Goal: Task Accomplishment & Management: Use online tool/utility

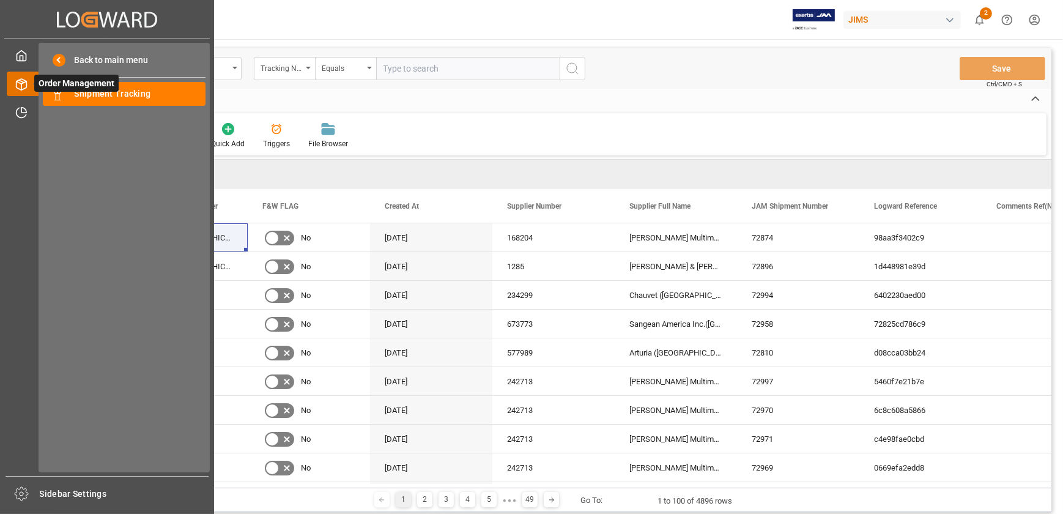
click at [84, 89] on span "Order Management" at bounding box center [76, 83] width 84 height 17
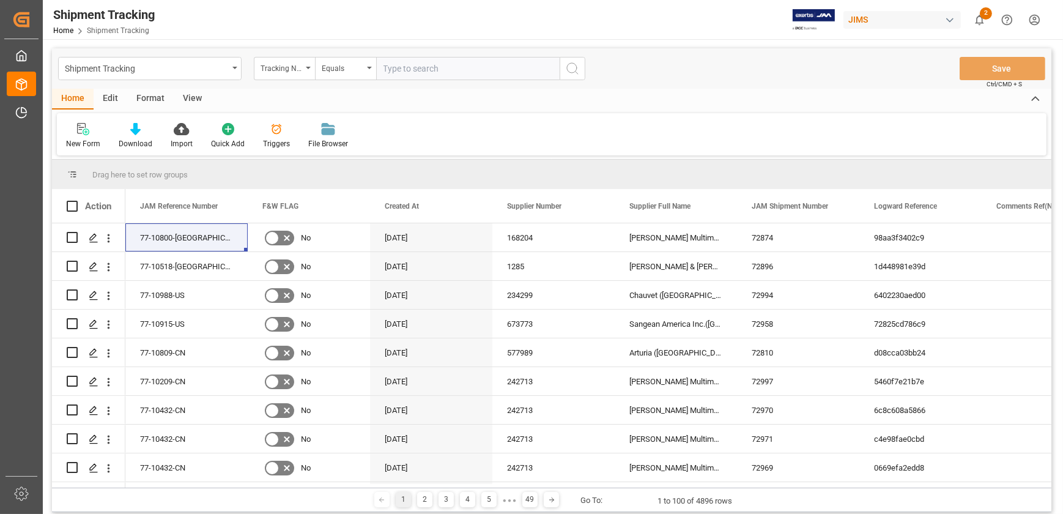
click at [436, 65] on input "text" at bounding box center [468, 68] width 184 height 23
type input "5"
type input "401137256841"
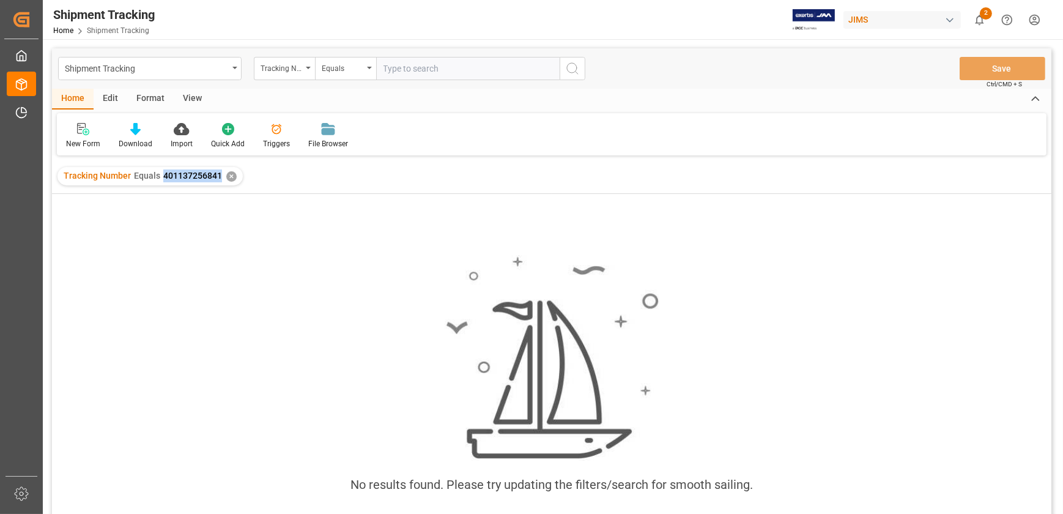
drag, startPoint x: 219, startPoint y: 176, endPoint x: 157, endPoint y: 177, distance: 61.8
click at [157, 177] on div "Tracking Number Equals 401137256841" at bounding box center [143, 175] width 158 height 13
drag, startPoint x: 157, startPoint y: 177, endPoint x: 163, endPoint y: 173, distance: 7.5
copy span "401137256841"
click at [215, 239] on div "No results found. Please try updating the filters/search for smooth sailing." at bounding box center [552, 370] width 1000 height 352
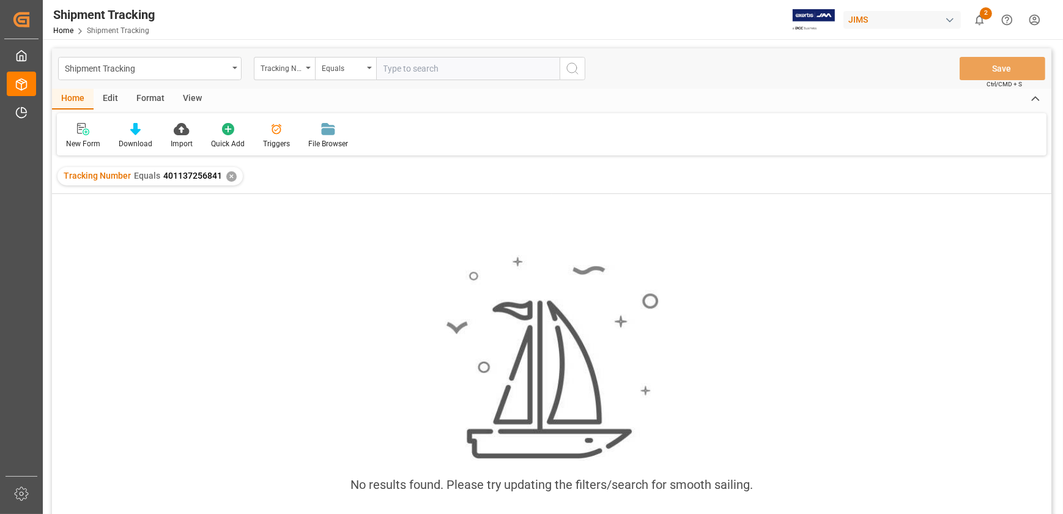
click at [229, 173] on div "✕" at bounding box center [231, 176] width 10 height 10
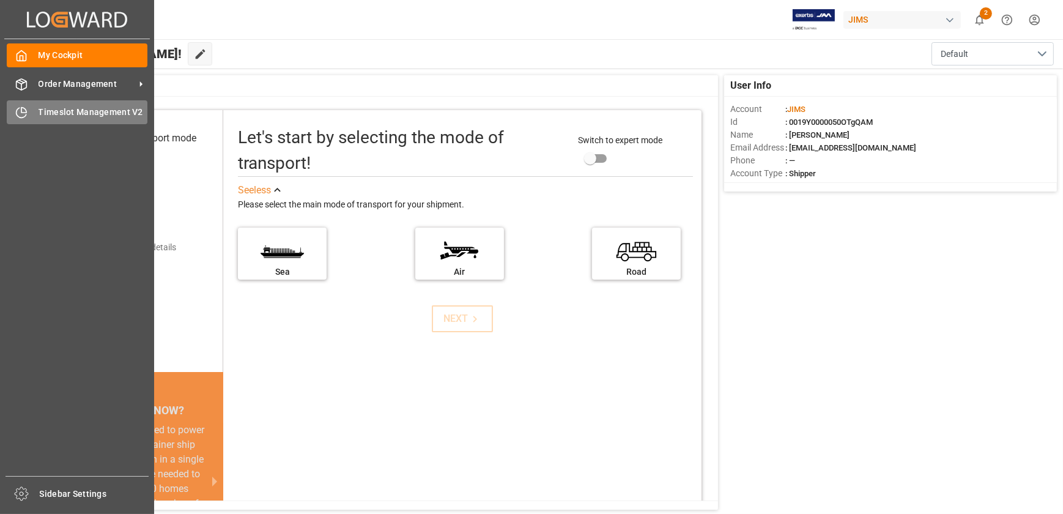
click at [15, 109] on icon at bounding box center [21, 112] width 12 height 12
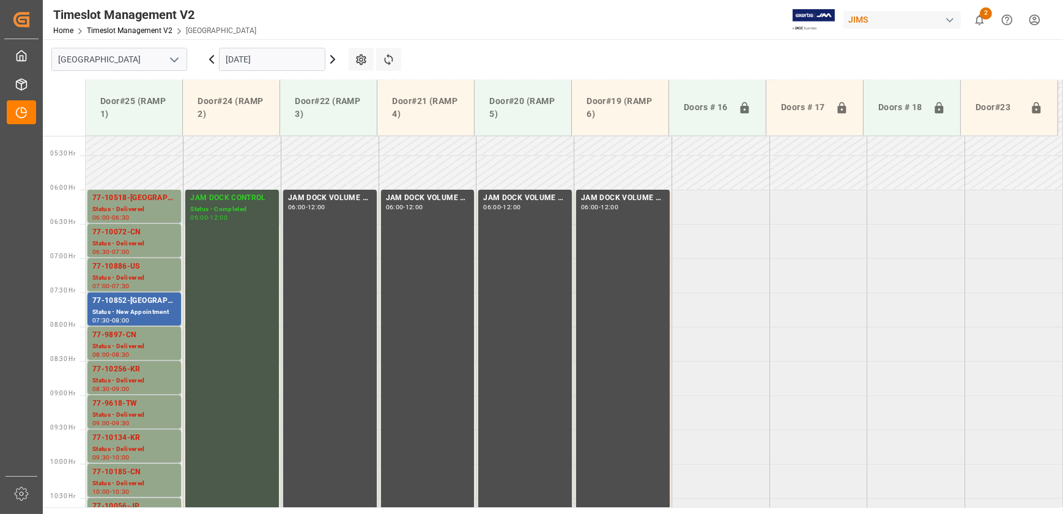
scroll to position [377, 0]
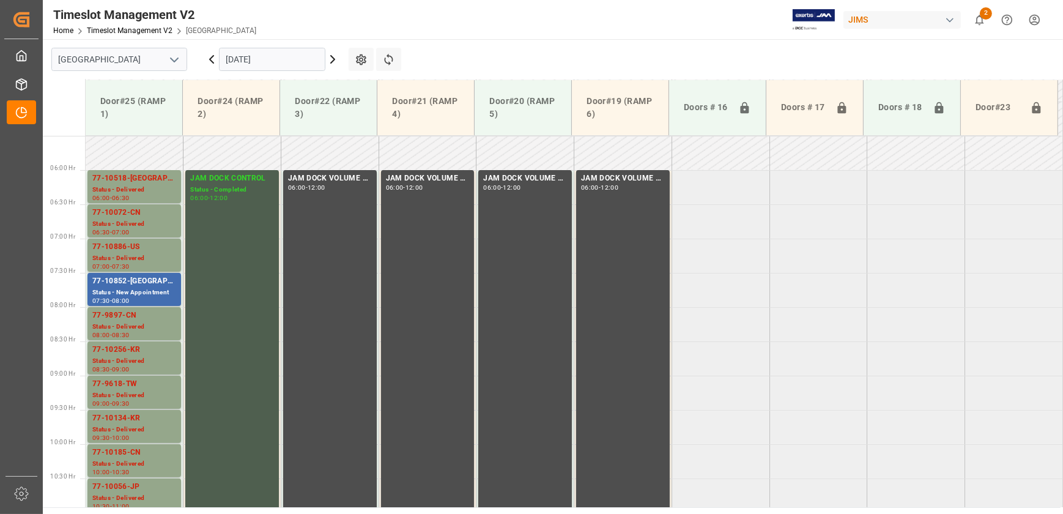
click at [336, 55] on icon at bounding box center [332, 59] width 15 height 15
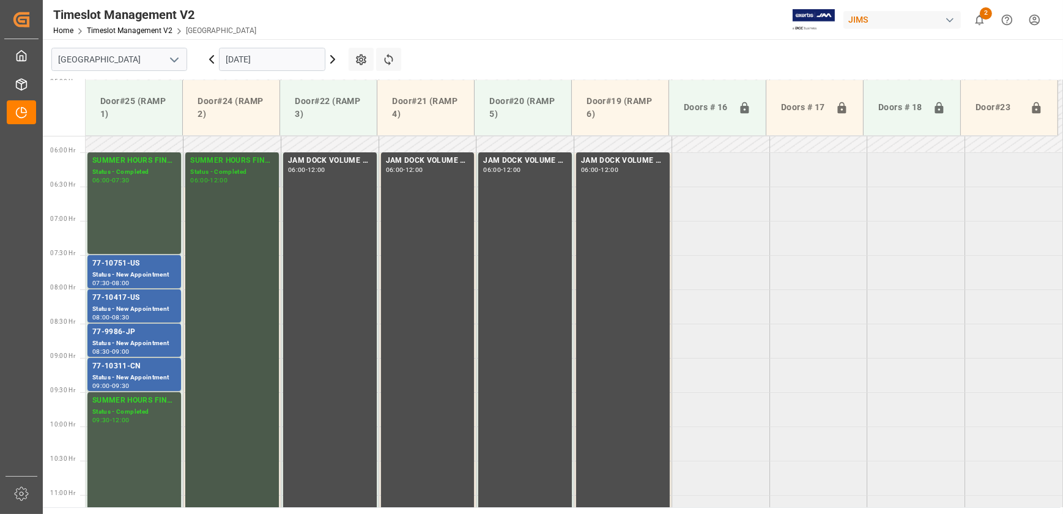
scroll to position [391, 0]
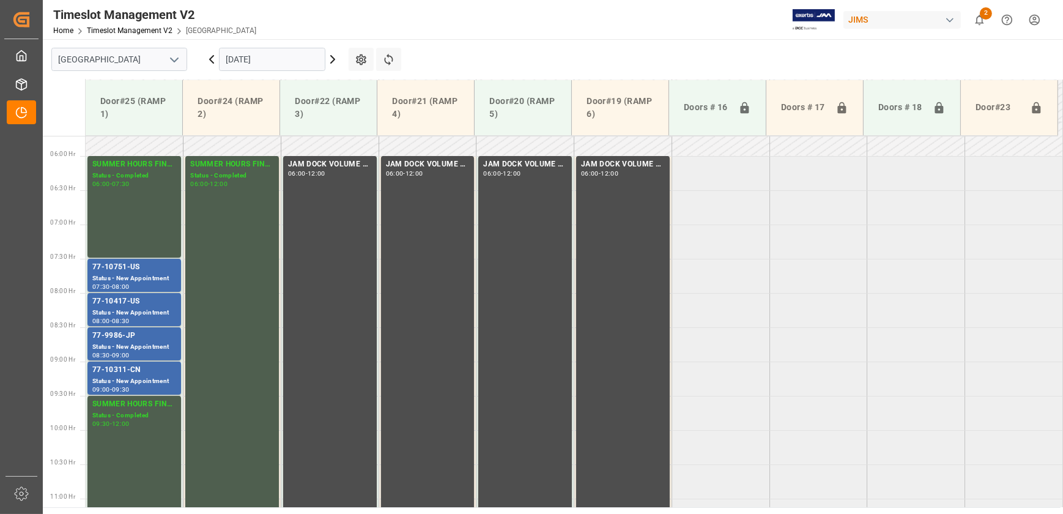
click at [261, 50] on input "12.09.2025" at bounding box center [272, 59] width 106 height 23
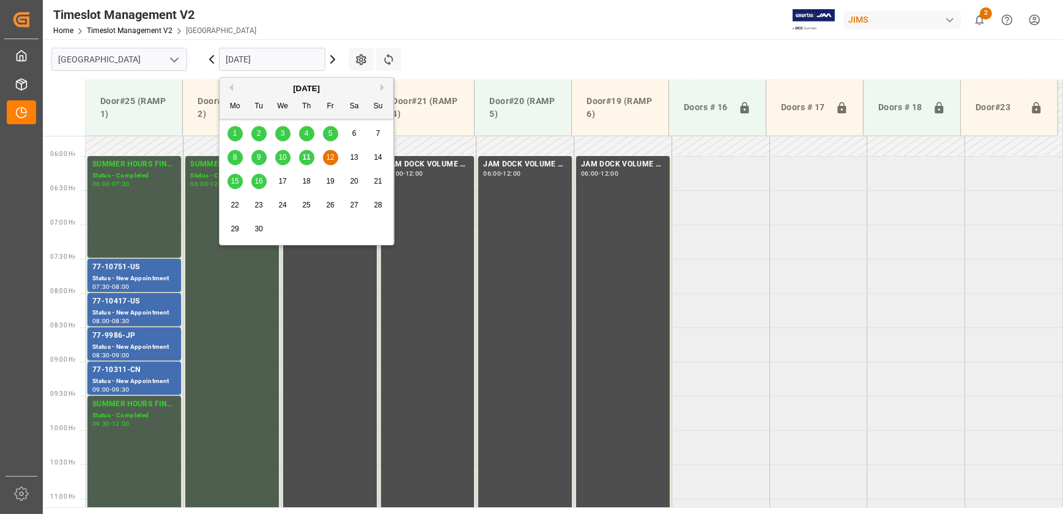
click at [235, 180] on span "15" at bounding box center [235, 181] width 8 height 9
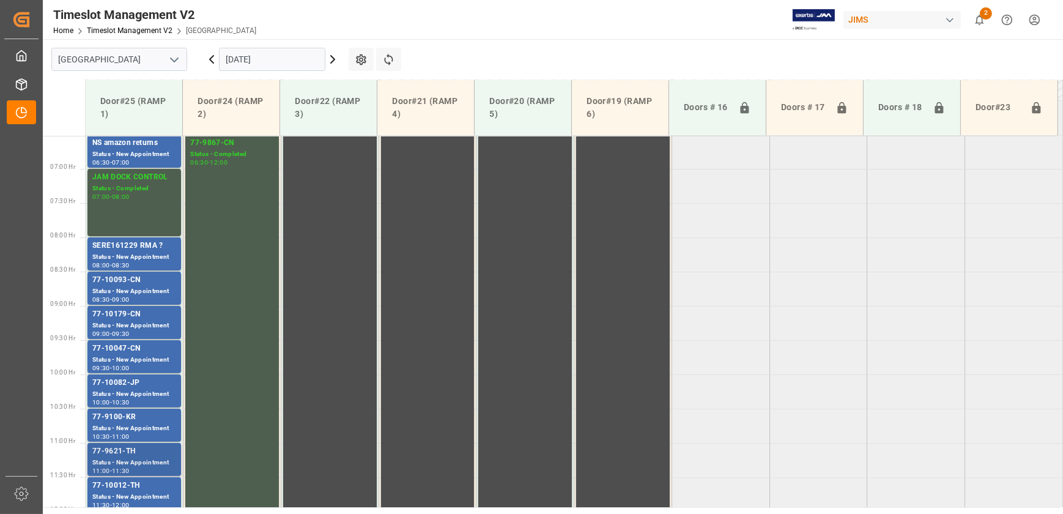
scroll to position [502, 0]
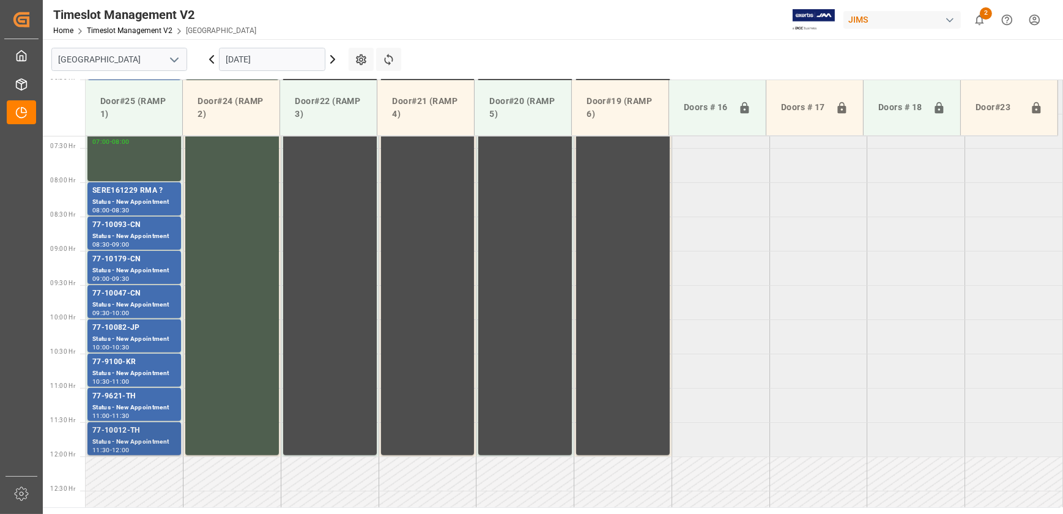
click at [142, 437] on div "Status - New Appointment" at bounding box center [134, 442] width 84 height 10
click at [129, 324] on div "77-10082-JP" at bounding box center [134, 328] width 84 height 12
click at [130, 276] on div "09:30" at bounding box center [121, 279] width 18 height 6
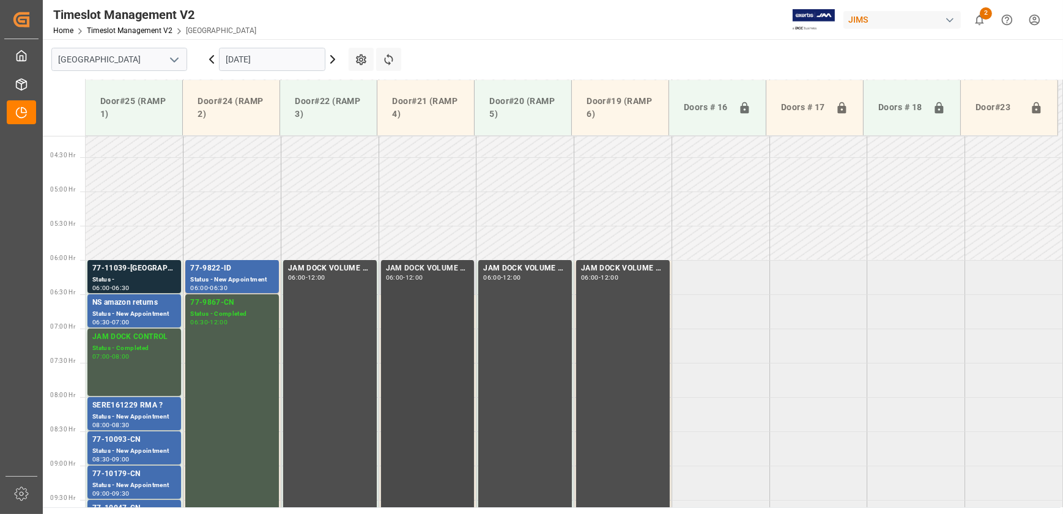
scroll to position [280, 0]
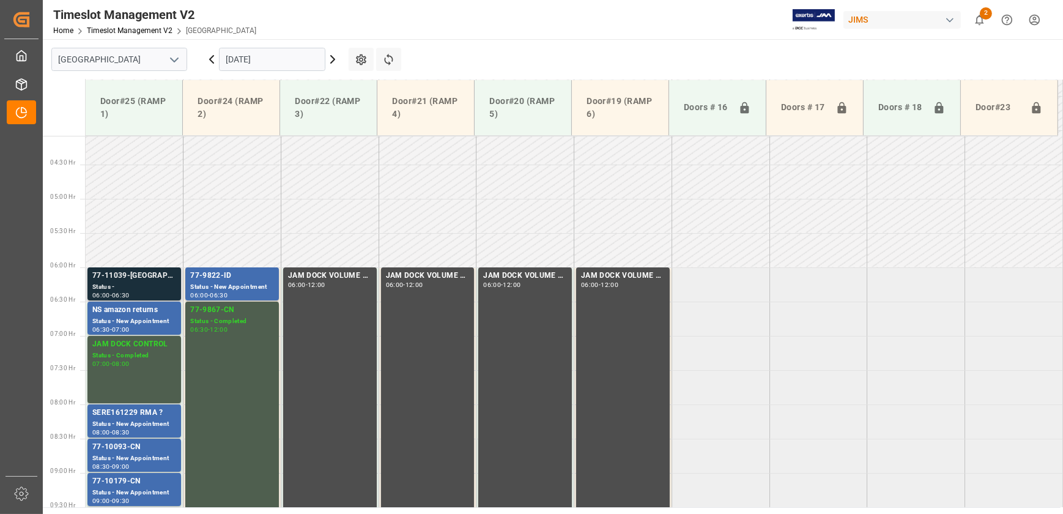
click at [146, 284] on div "Status -" at bounding box center [134, 287] width 84 height 10
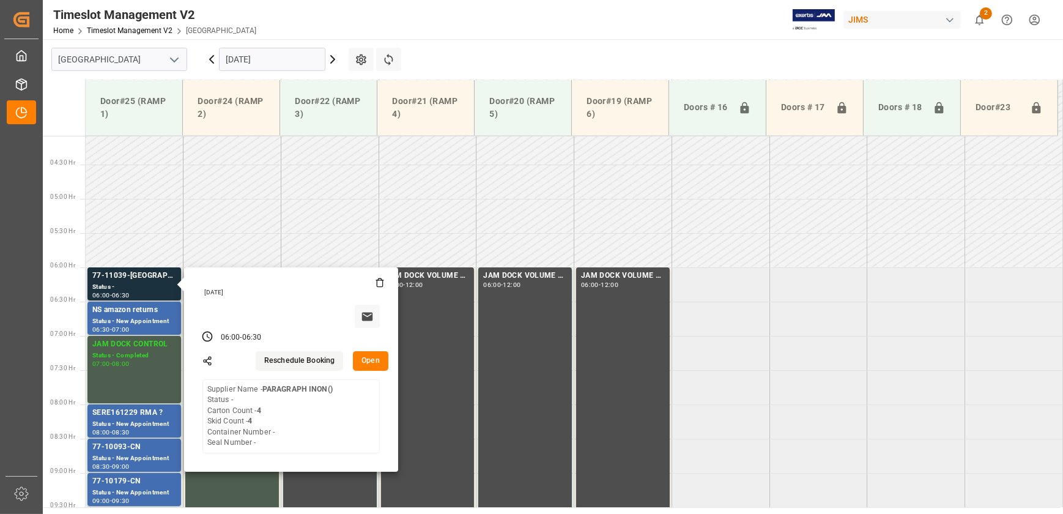
click at [376, 366] on button "Open" at bounding box center [370, 361] width 35 height 20
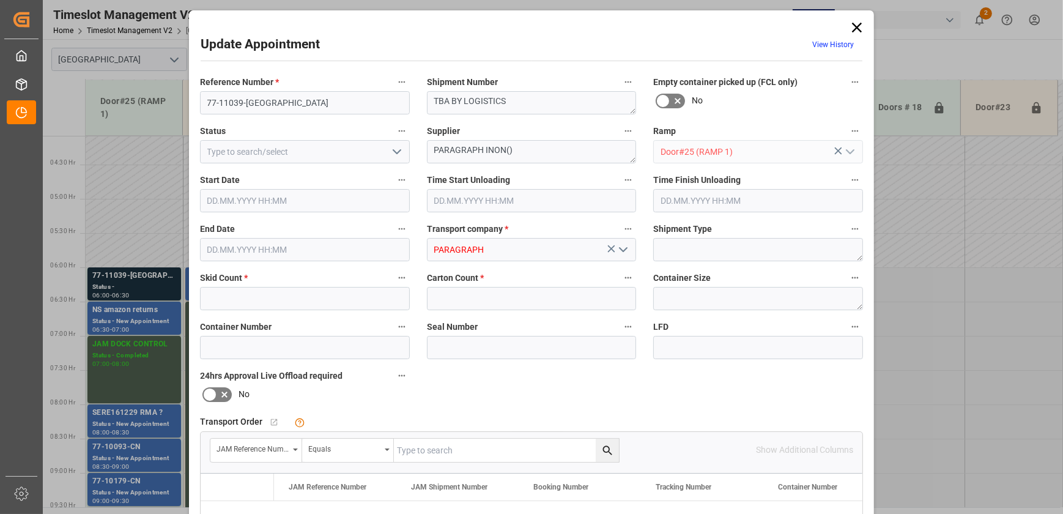
type input "4"
type input "15.09.2025 06:00"
type input "15.09.2025 06:30"
type input "11.09.2025 17:26"
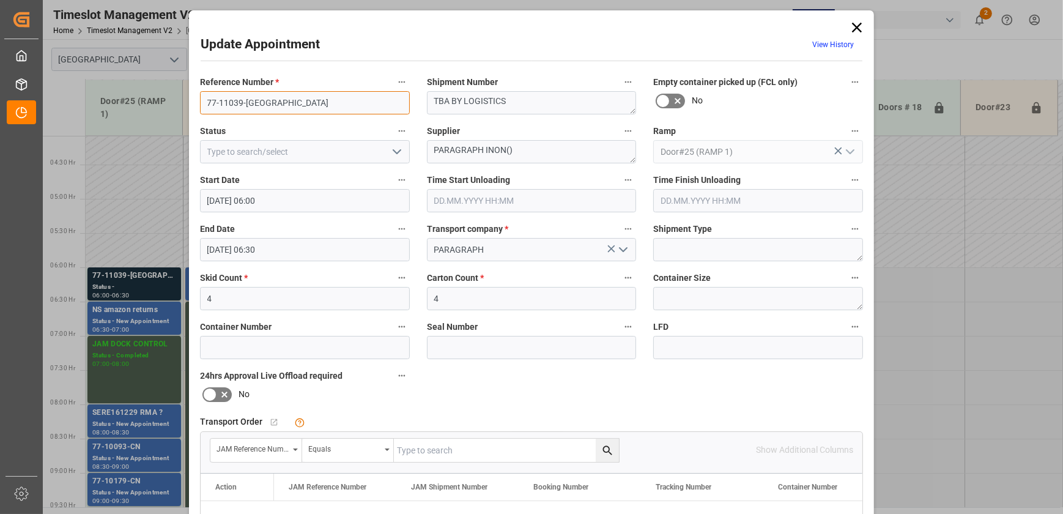
click at [322, 99] on input "77-11039-CA" at bounding box center [305, 102] width 210 height 23
click at [463, 147] on textarea "PARAGRAPH INON()" at bounding box center [532, 151] width 210 height 23
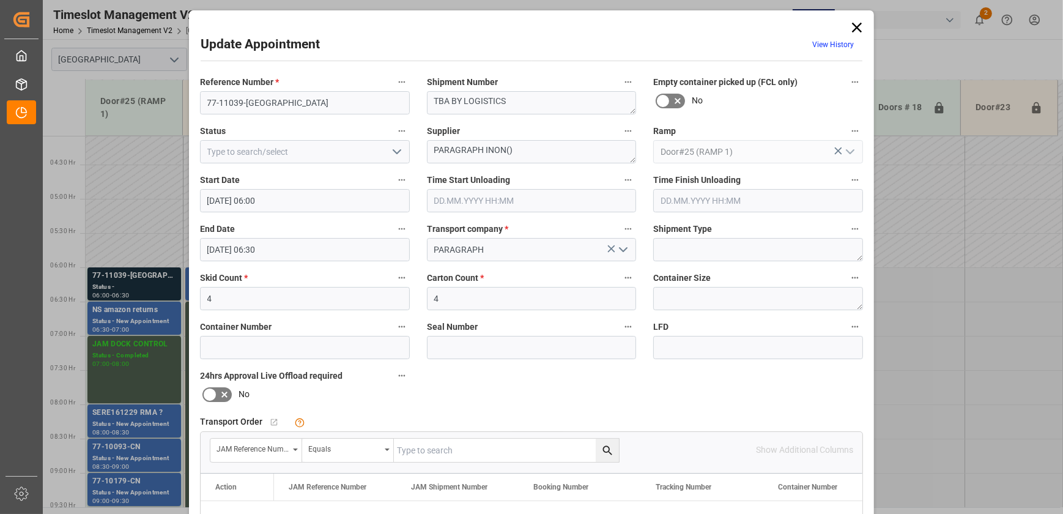
click at [855, 29] on icon at bounding box center [857, 27] width 17 height 17
